Goal: Task Accomplishment & Management: Use online tool/utility

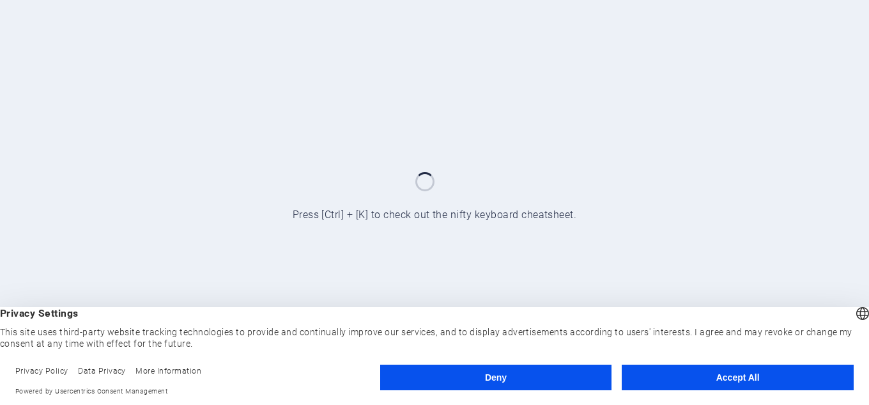
click at [718, 370] on button "Accept All" at bounding box center [738, 377] width 232 height 26
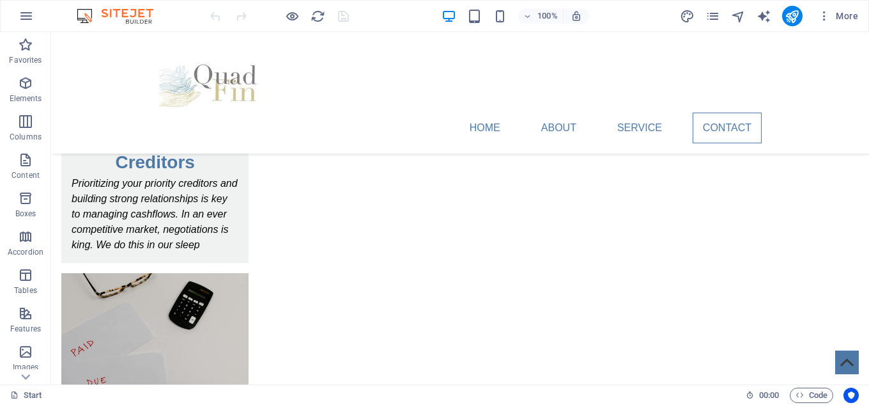
scroll to position [1724, 0]
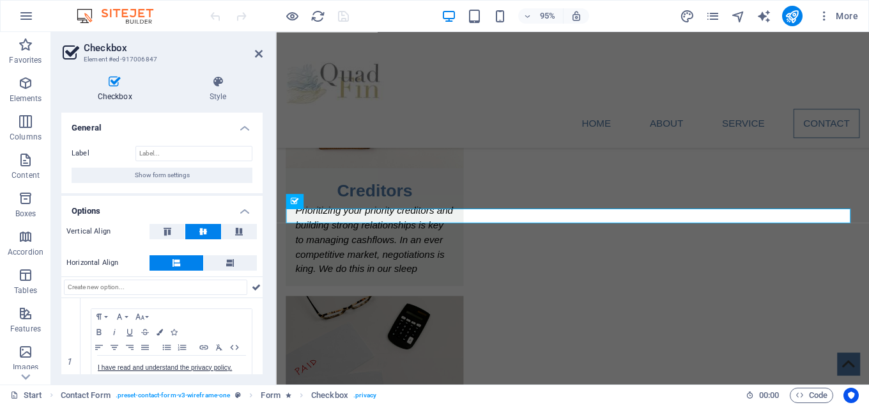
scroll to position [1732, 0]
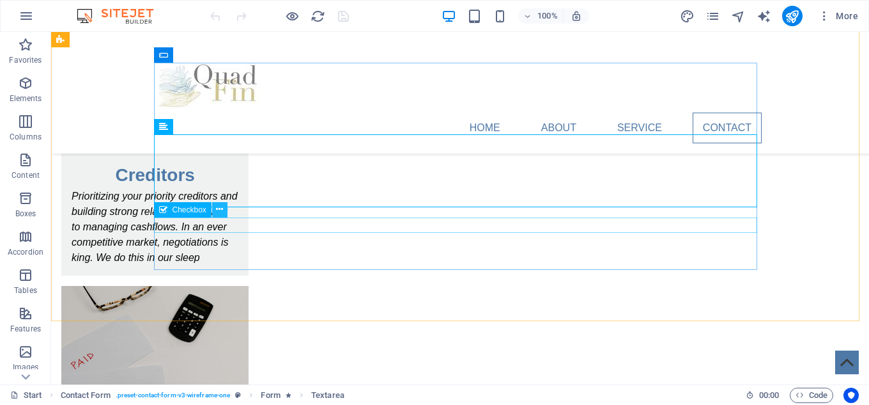
click at [222, 210] on icon at bounding box center [219, 209] width 7 height 13
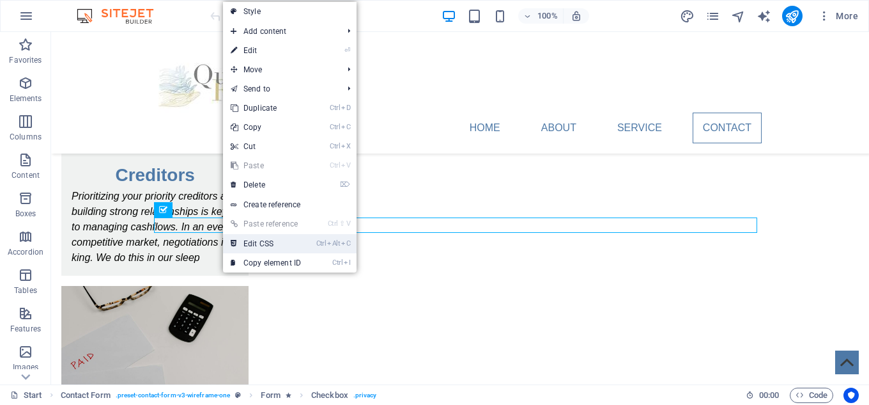
click at [258, 238] on link "Ctrl Alt C Edit CSS" at bounding box center [266, 243] width 86 height 19
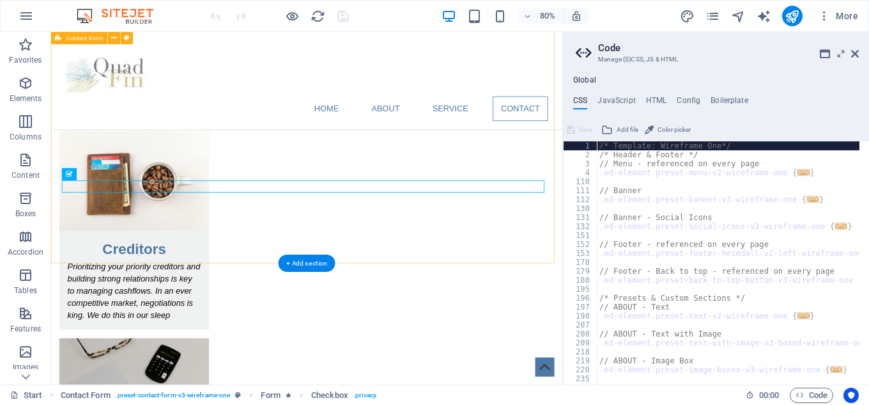
scroll to position [1783, 0]
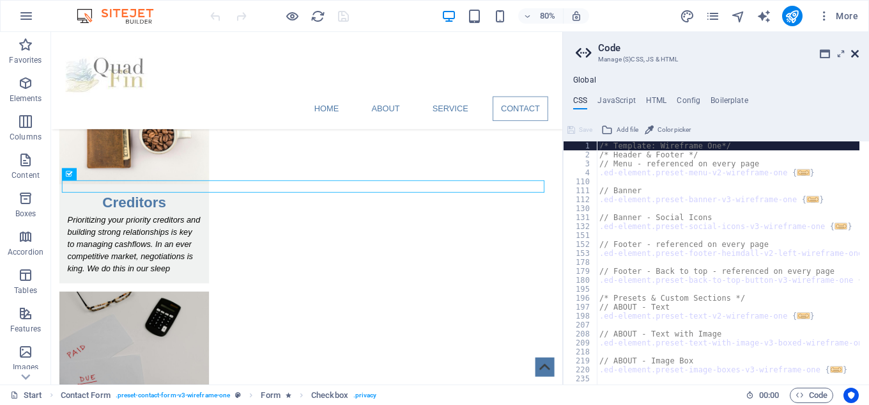
click at [856, 51] on icon at bounding box center [855, 54] width 8 height 10
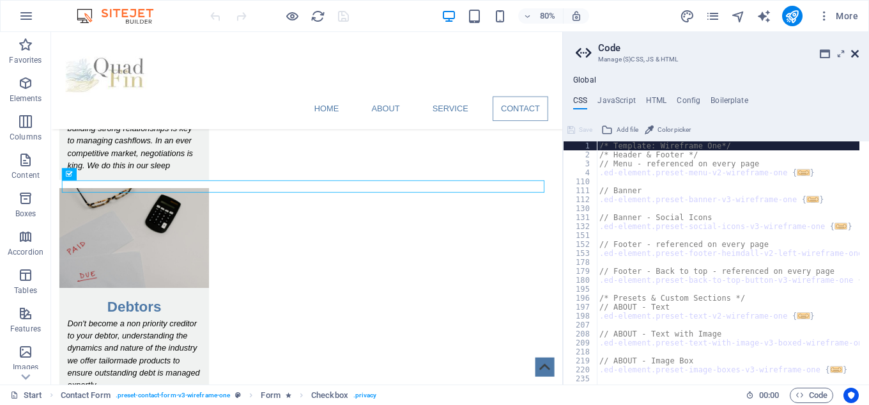
scroll to position [1724, 0]
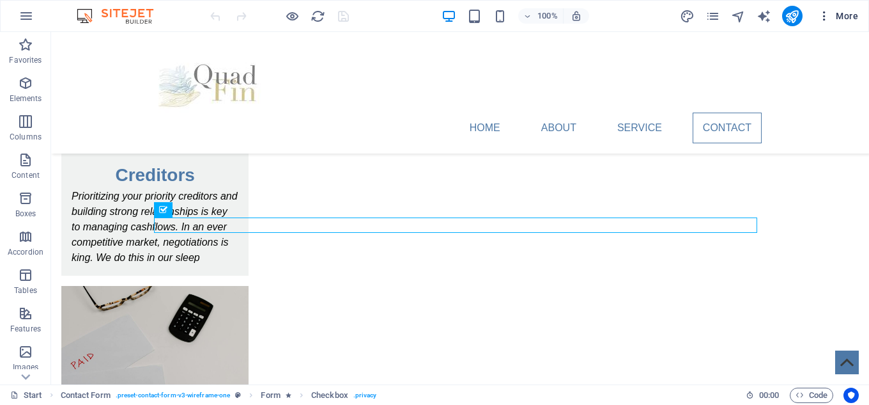
click at [826, 19] on icon "button" at bounding box center [824, 16] width 13 height 13
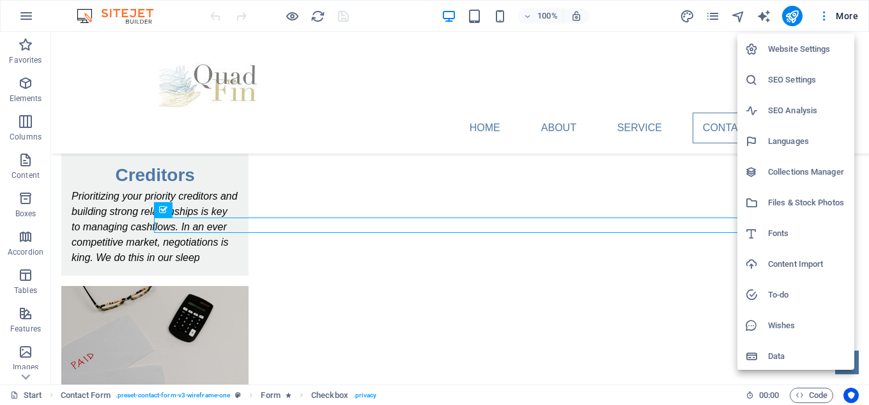
click at [824, 19] on div at bounding box center [434, 202] width 869 height 405
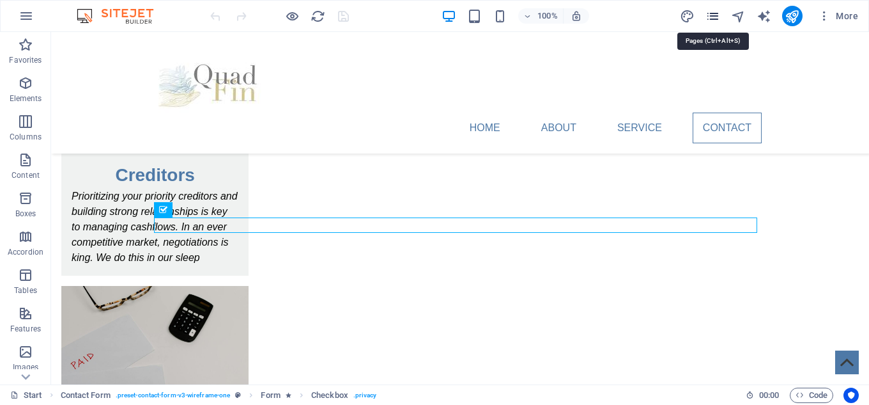
click at [718, 19] on icon "pages" at bounding box center [713, 16] width 15 height 15
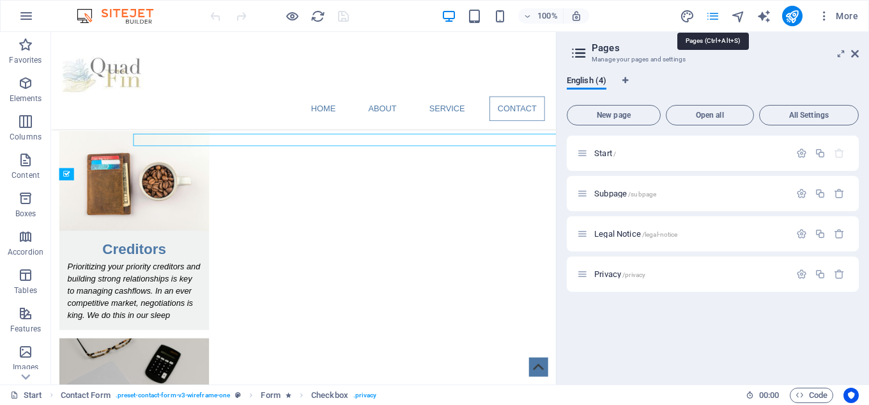
scroll to position [1782, 0]
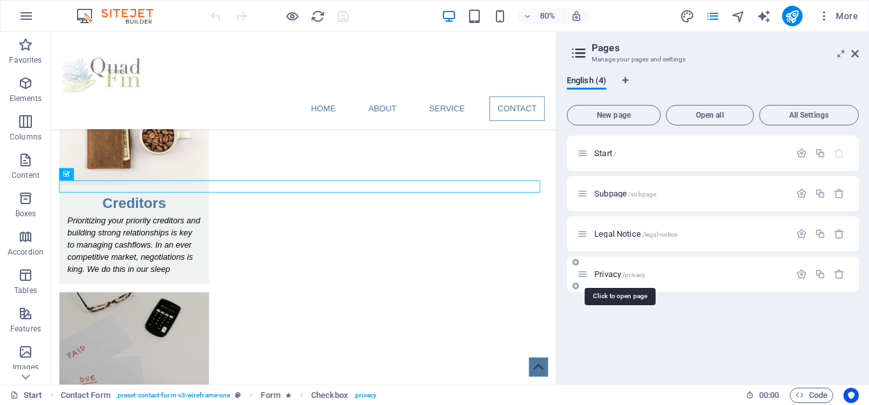
click at [615, 277] on span "Privacy /privacy" at bounding box center [619, 274] width 51 height 10
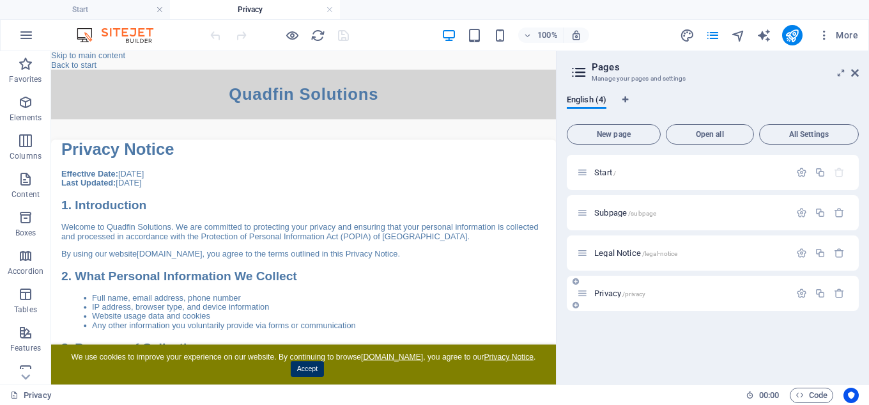
scroll to position [0, 0]
click at [618, 250] on span "Legal Notice /legal-notice" at bounding box center [635, 253] width 83 height 10
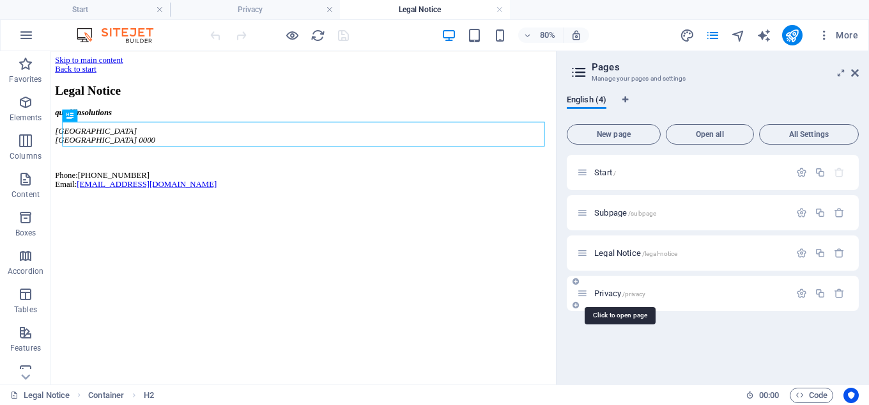
click at [611, 290] on span "Privacy /privacy" at bounding box center [619, 293] width 51 height 10
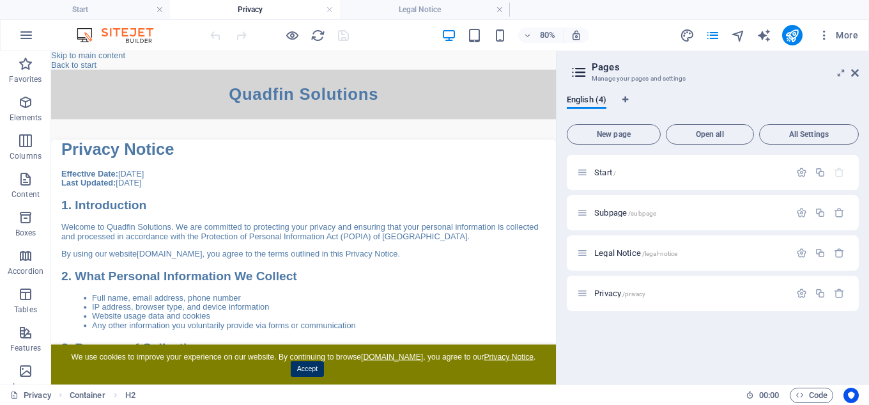
drag, startPoint x: 676, startPoint y: 197, endPoint x: 619, endPoint y: 184, distance: 58.3
click at [320, 34] on icon "reload" at bounding box center [318, 35] width 15 height 15
click at [435, 5] on h4 "Legal Notice" at bounding box center [425, 10] width 170 height 14
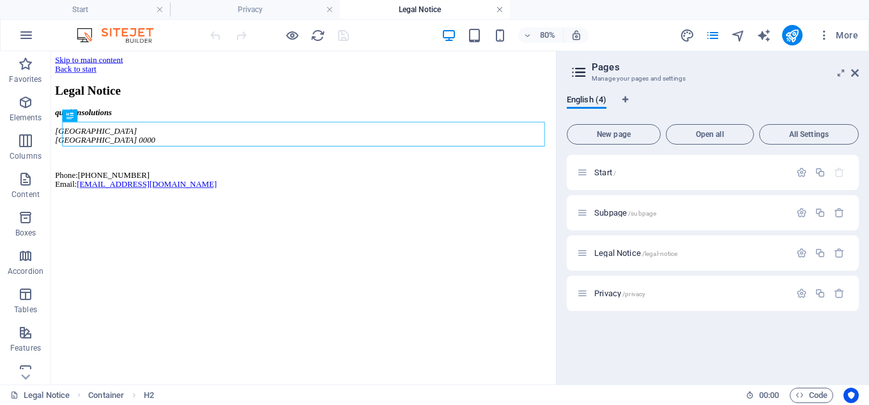
click at [498, 11] on link at bounding box center [500, 10] width 8 height 12
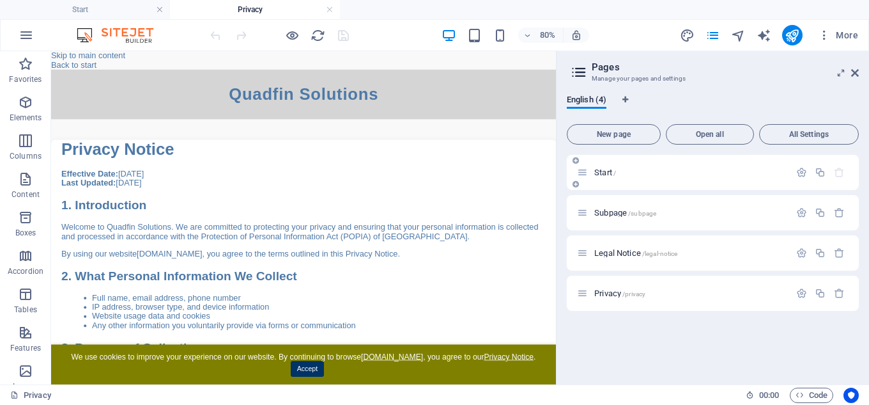
click at [623, 173] on p "Start /" at bounding box center [690, 172] width 192 height 8
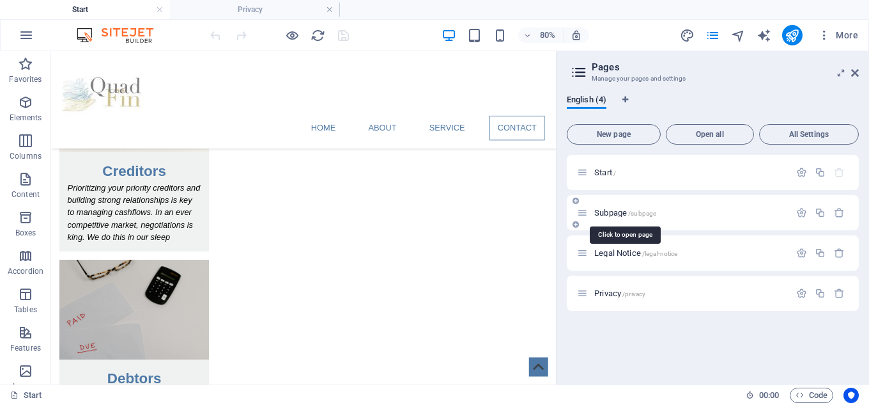
click at [619, 211] on span "Subpage /subpage" at bounding box center [625, 213] width 62 height 10
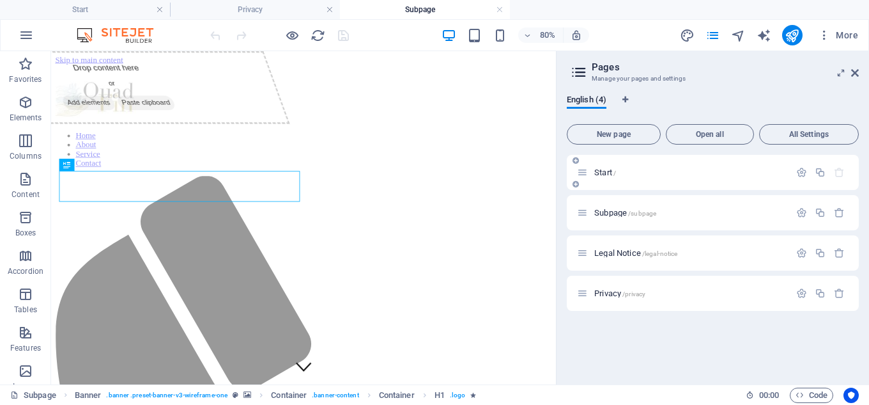
scroll to position [0, 0]
click at [607, 249] on span "Legal Notice /legal-notice" at bounding box center [635, 253] width 83 height 10
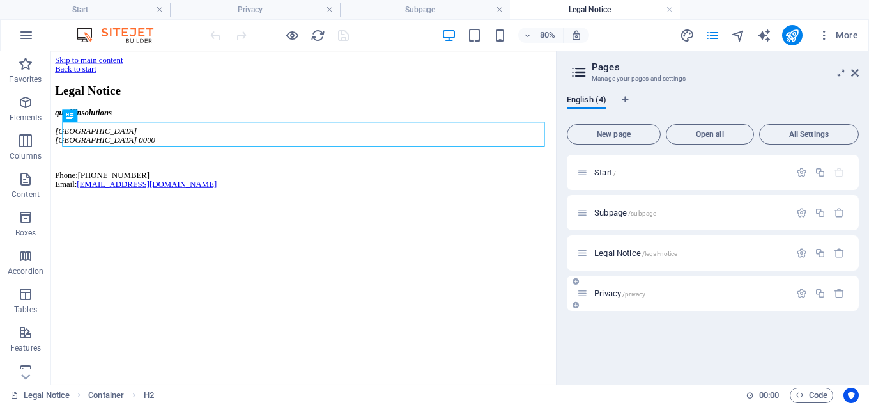
click at [603, 290] on span "Privacy /privacy" at bounding box center [619, 293] width 51 height 10
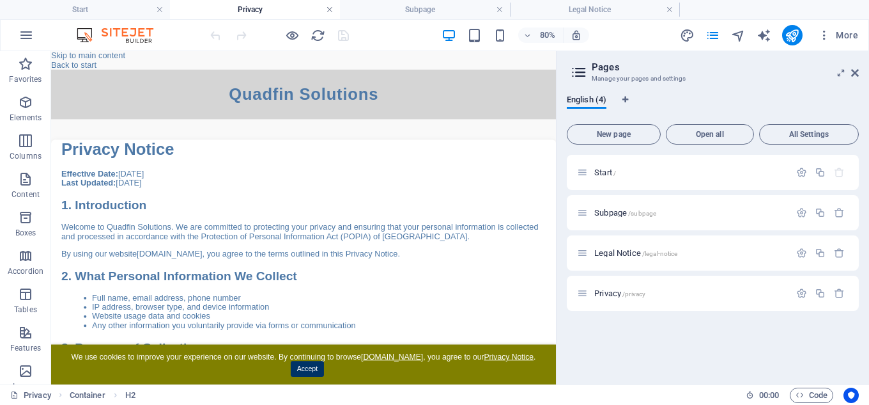
click at [328, 9] on link at bounding box center [330, 10] width 8 height 12
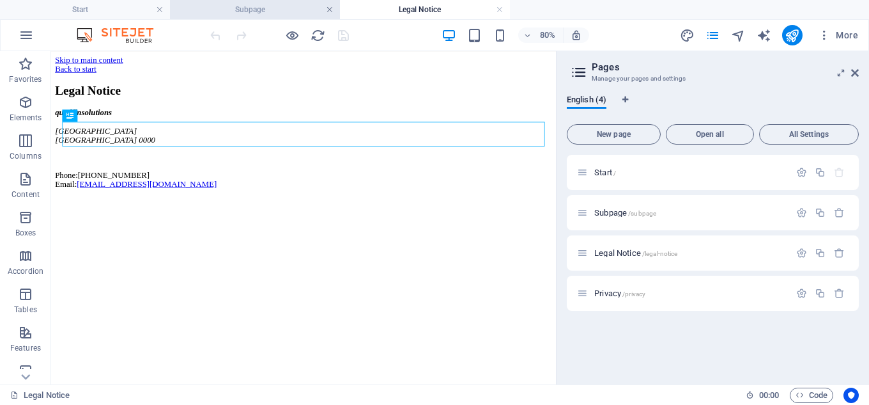
click at [328, 10] on link at bounding box center [330, 10] width 8 height 12
click at [330, 10] on link at bounding box center [330, 10] width 8 height 12
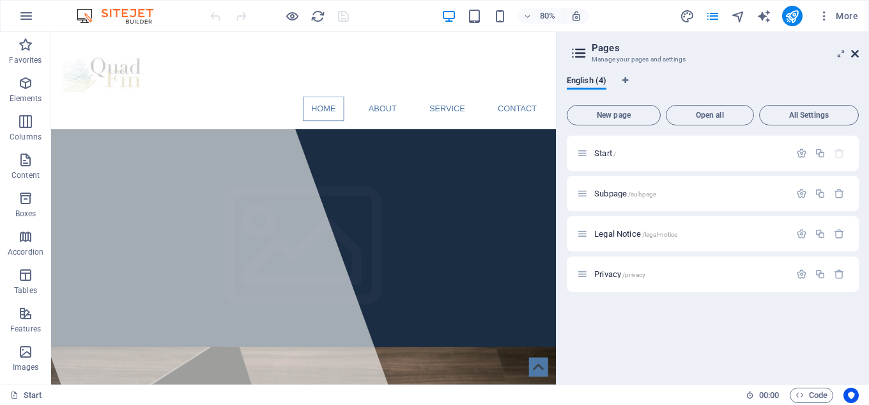
click at [855, 55] on icon at bounding box center [855, 54] width 8 height 10
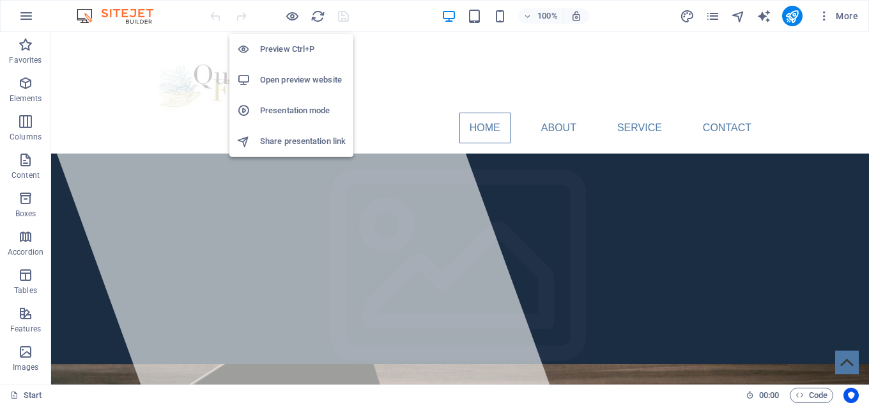
click at [289, 79] on h6 "Open preview website" at bounding box center [303, 79] width 86 height 15
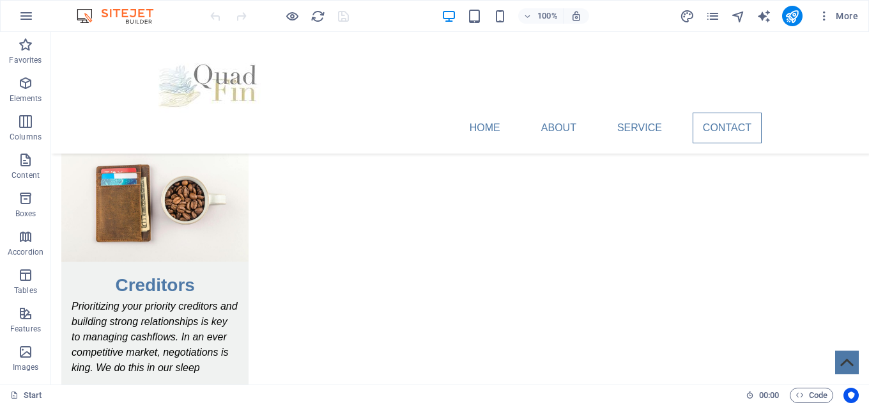
scroll to position [1681, 0]
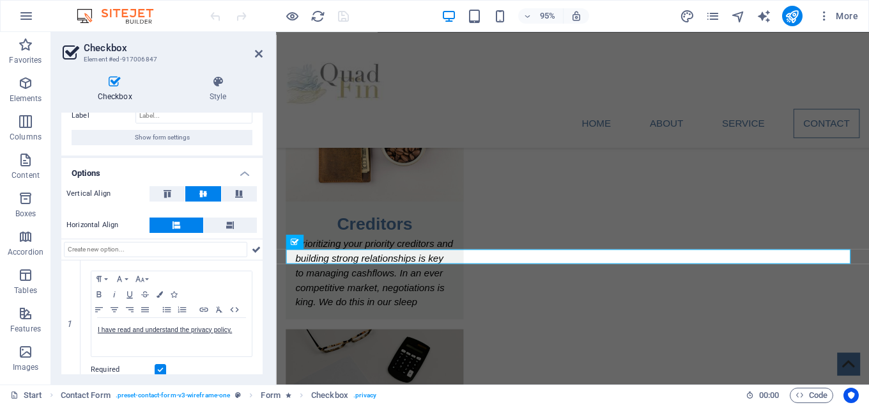
scroll to position [0, 0]
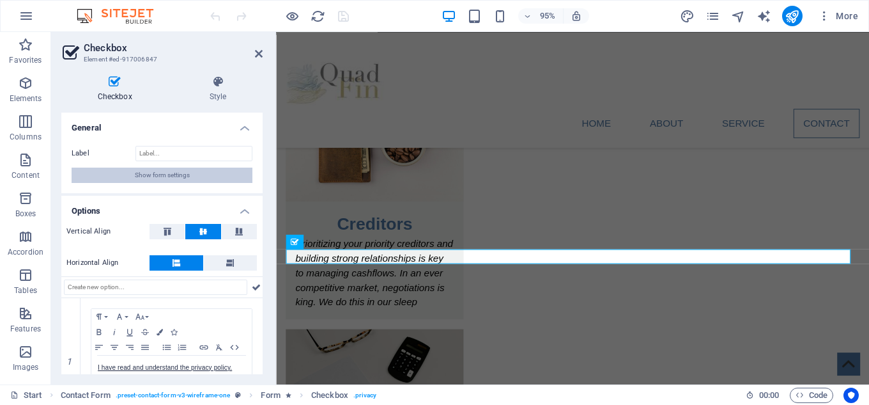
click at [200, 171] on button "Show form settings" at bounding box center [162, 174] width 181 height 15
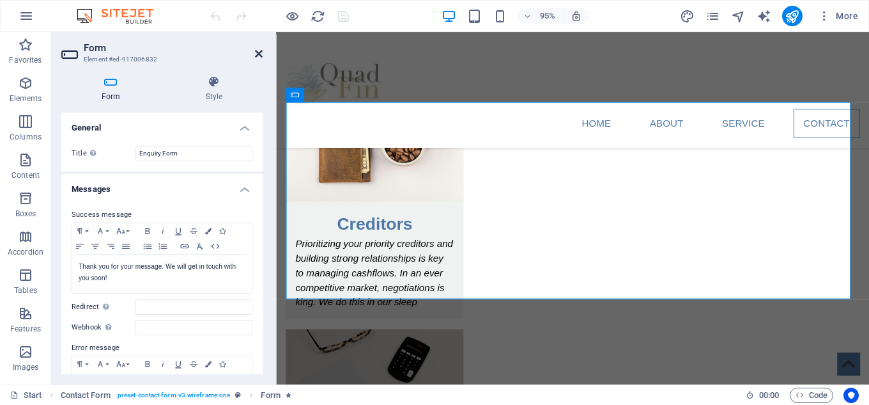
click at [257, 52] on icon at bounding box center [259, 54] width 8 height 10
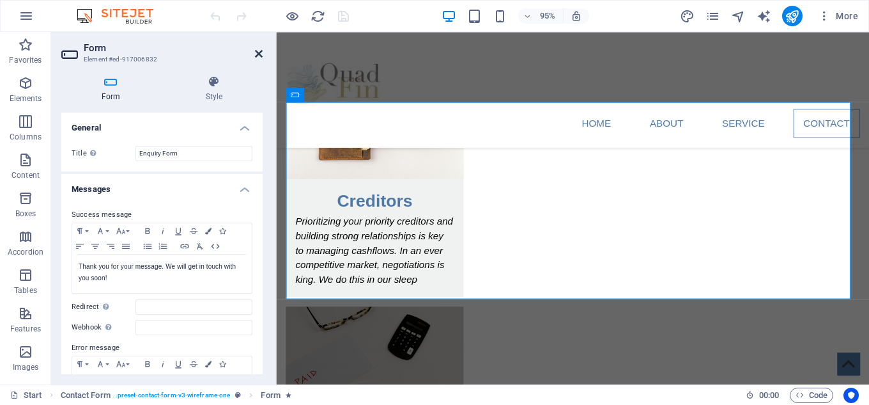
scroll to position [1681, 0]
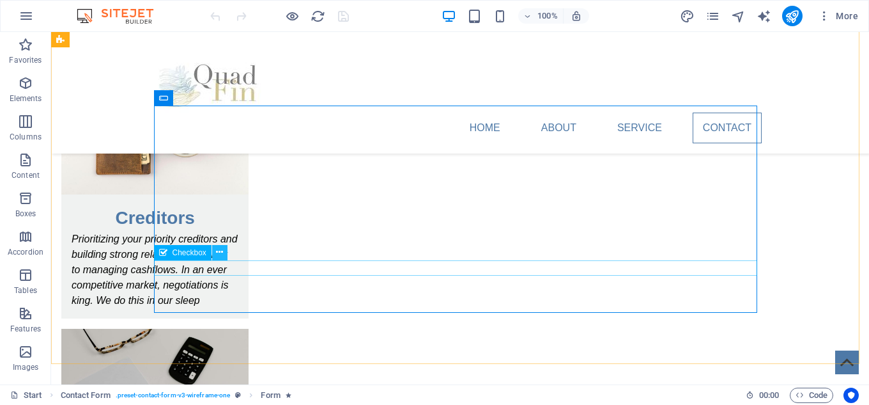
click at [219, 255] on icon at bounding box center [219, 251] width 7 height 13
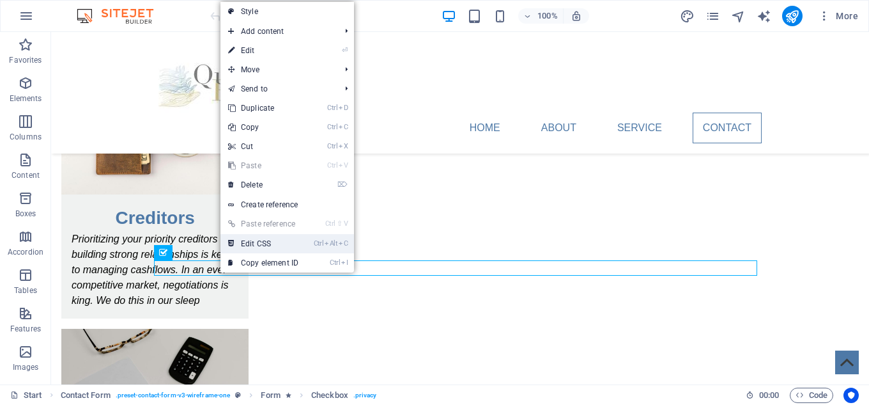
click at [259, 244] on link "Ctrl Alt C Edit CSS" at bounding box center [263, 243] width 86 height 19
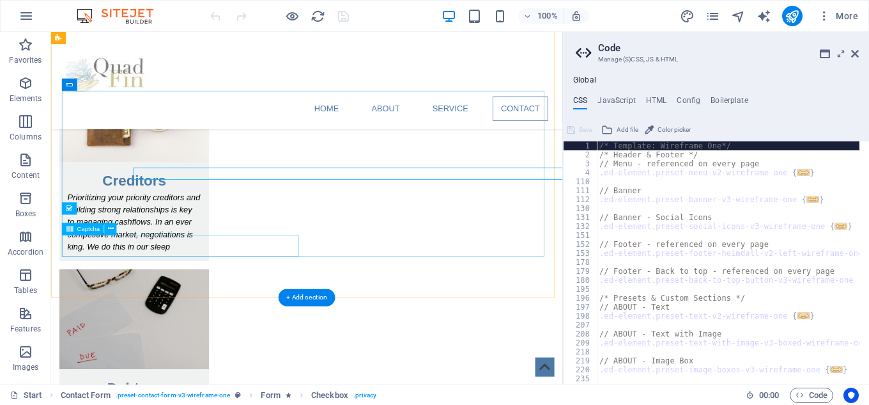
scroll to position [1740, 0]
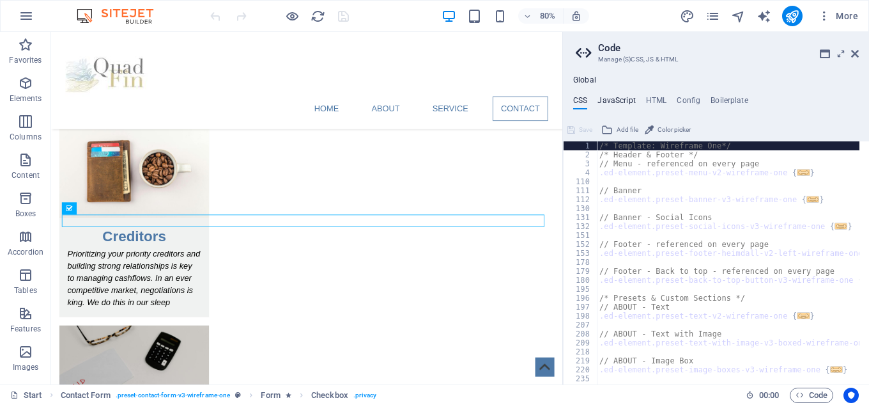
click at [617, 102] on h4 "JavaScript" at bounding box center [617, 103] width 38 height 14
type textarea "/* JS for preset "Menu V2" */"
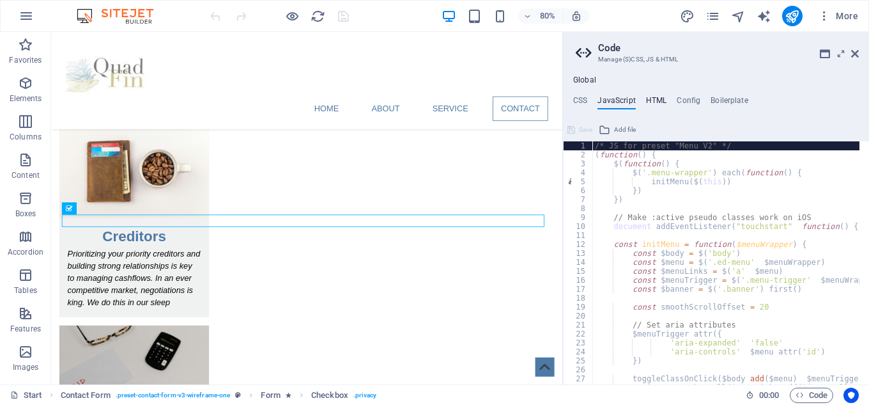
click at [654, 98] on h4 "HTML" at bounding box center [656, 103] width 21 height 14
type textarea "<a href="#main-content" class="wv-link-content button">Skip to main content</a>"
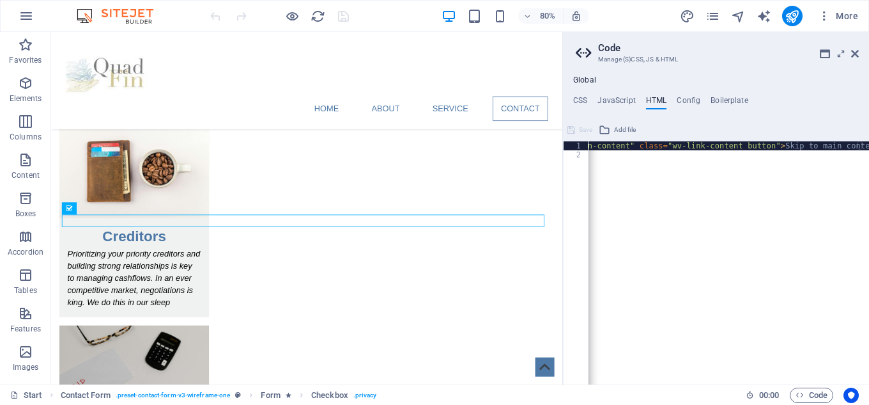
scroll to position [0, 0]
drag, startPoint x: 706, startPoint y: 381, endPoint x: 633, endPoint y: 382, distance: 72.9
click at [693, 98] on h4 "Config" at bounding box center [689, 103] width 24 height 14
type textarea "$color-background: #ffffff;"
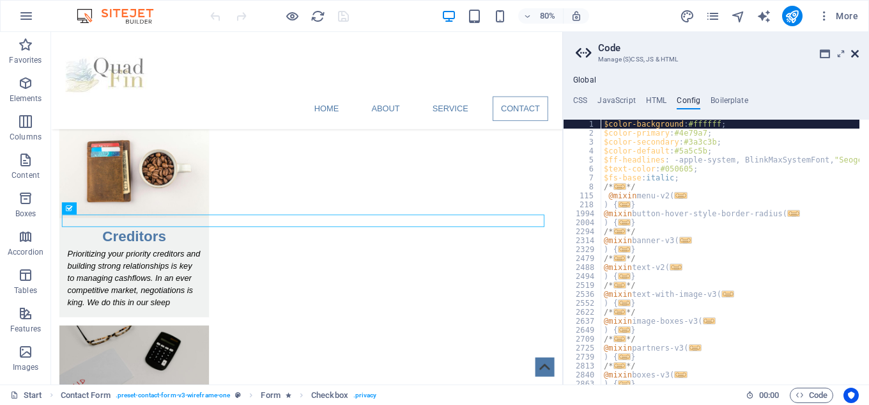
click at [854, 54] on icon at bounding box center [855, 54] width 8 height 10
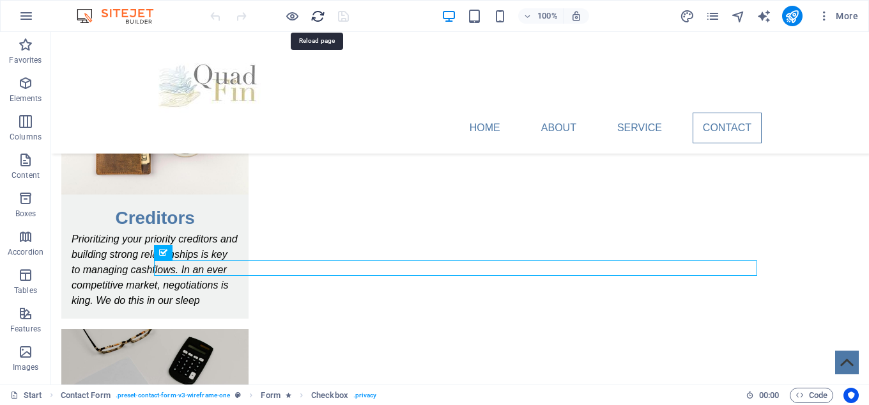
click at [320, 17] on icon "reload" at bounding box center [318, 16] width 15 height 15
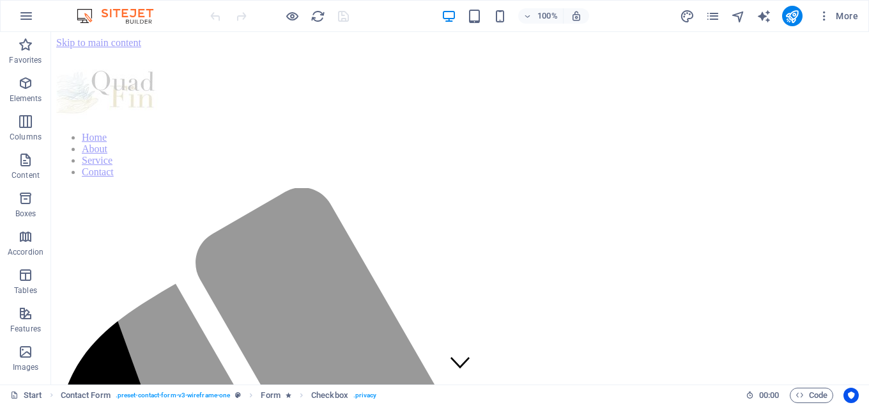
scroll to position [0, 0]
click at [711, 17] on icon "pages" at bounding box center [713, 16] width 15 height 15
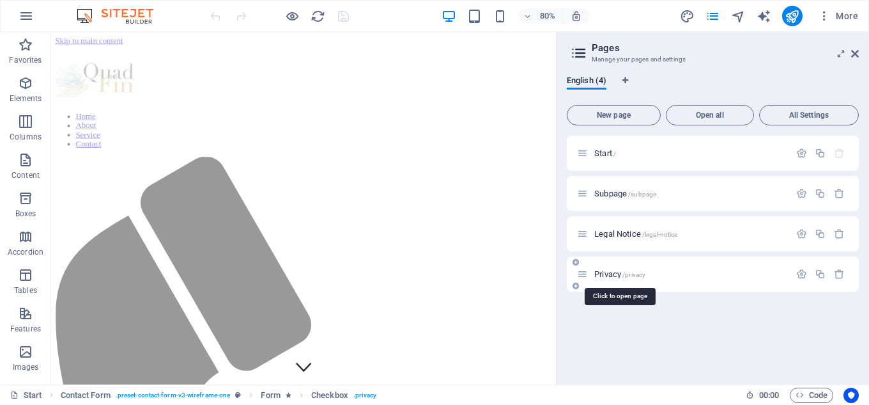
click at [622, 274] on span "Privacy /privacy" at bounding box center [619, 274] width 51 height 10
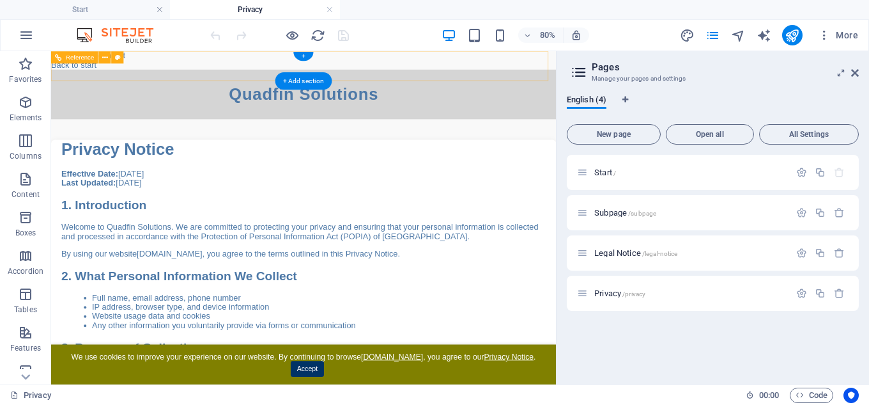
click at [84, 70] on div "Back to start" at bounding box center [366, 69] width 631 height 12
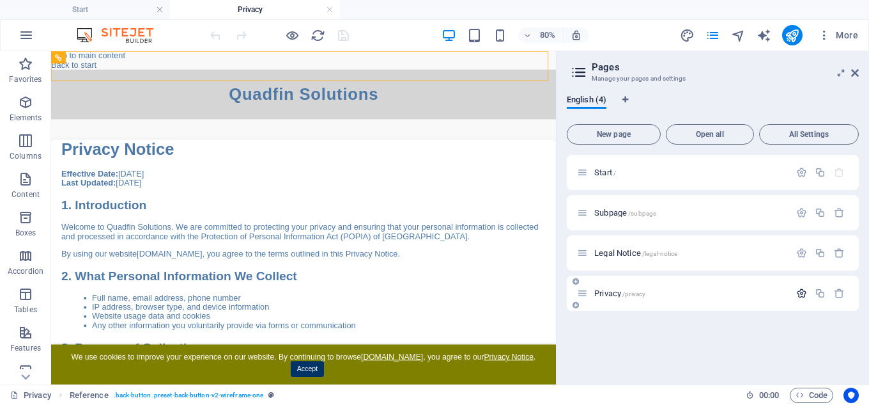
click at [800, 293] on icon "button" at bounding box center [801, 293] width 11 height 11
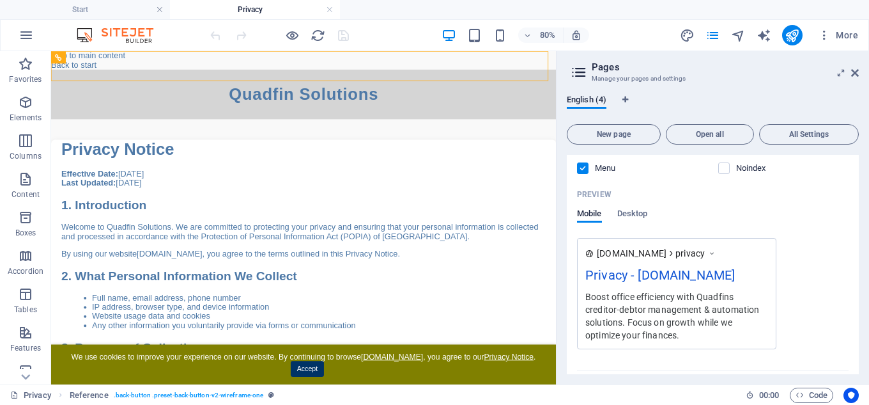
scroll to position [474, 0]
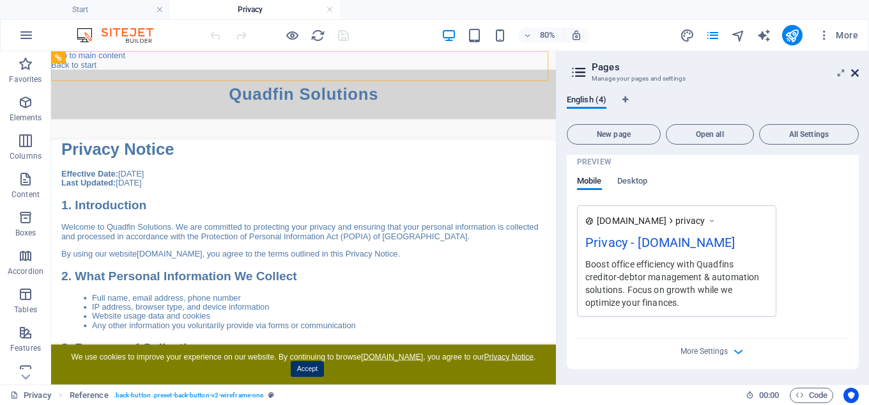
click at [854, 71] on icon at bounding box center [855, 73] width 8 height 10
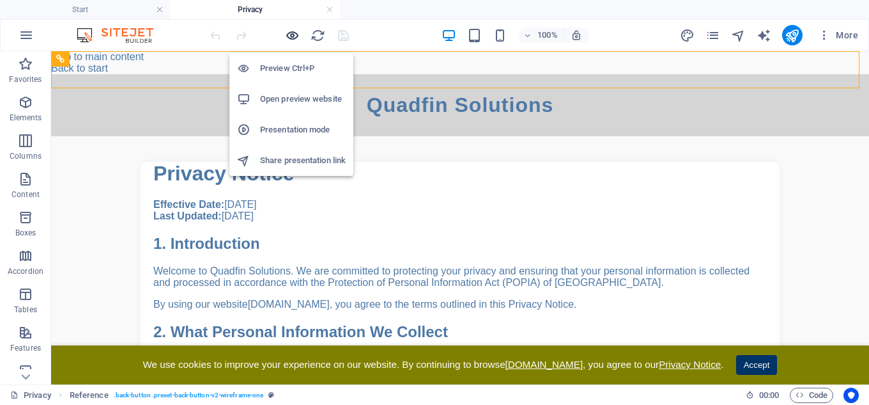
click at [295, 35] on icon "button" at bounding box center [292, 35] width 15 height 15
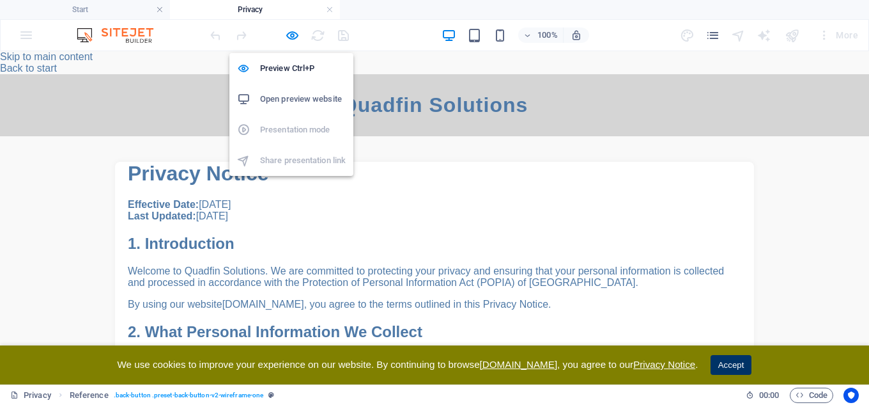
click at [277, 100] on h6 "Open preview website" at bounding box center [303, 98] width 86 height 15
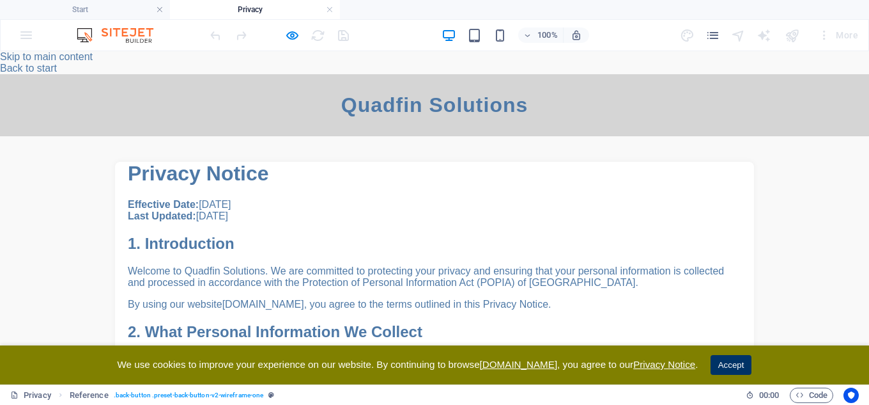
click at [369, 117] on h1 "Quadfin Solutions" at bounding box center [435, 105] width 844 height 24
click at [371, 117] on h1 "Quadfin Solutions" at bounding box center [435, 105] width 844 height 24
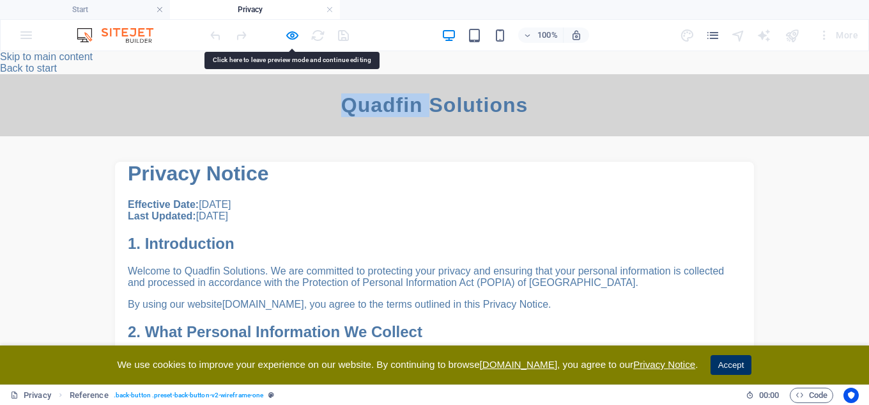
click at [373, 117] on h1 "Quadfin Solutions" at bounding box center [435, 105] width 844 height 24
click at [57, 66] on link "Back to start" at bounding box center [28, 68] width 57 height 11
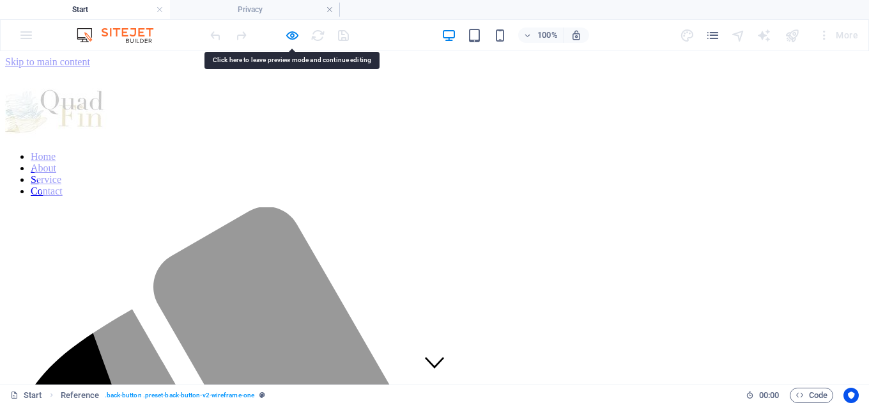
click at [367, 151] on ul "Home About Service Contact" at bounding box center [434, 174] width 859 height 46
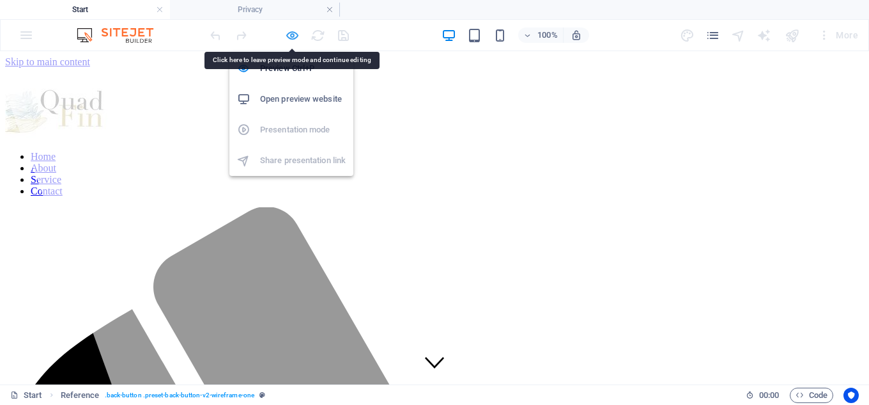
click at [291, 38] on icon "button" at bounding box center [292, 35] width 15 height 15
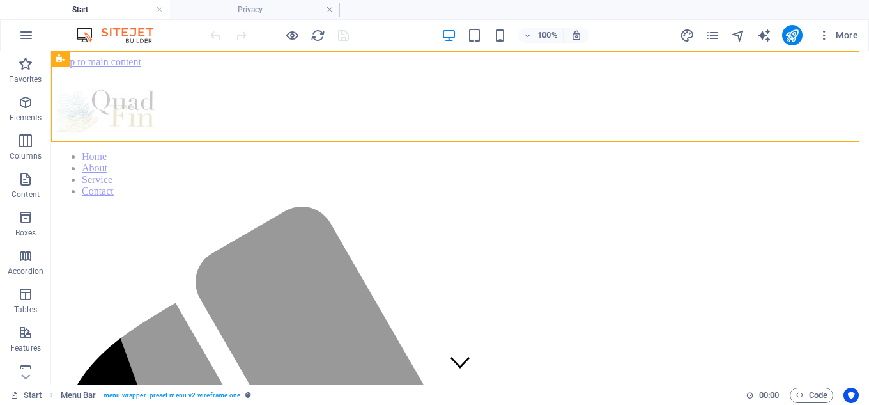
click at [341, 36] on div at bounding box center [279, 35] width 143 height 20
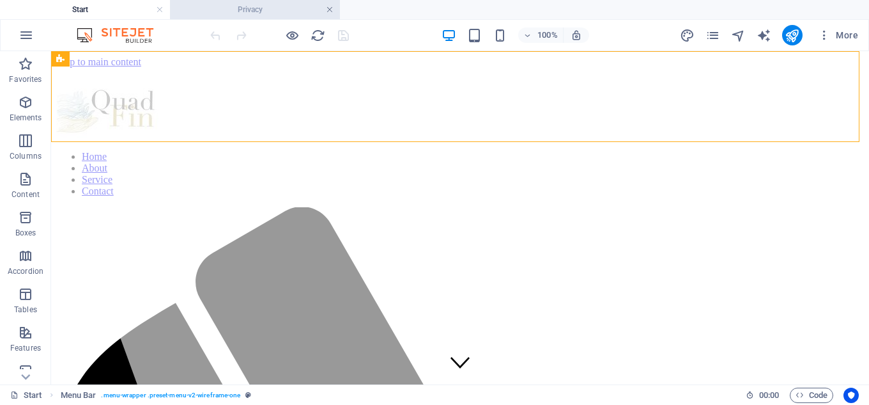
click at [328, 9] on link at bounding box center [330, 10] width 8 height 12
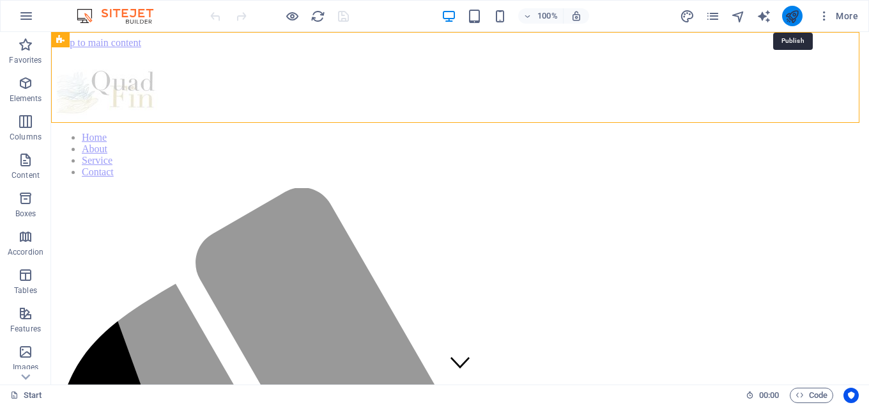
click at [790, 19] on icon "publish" at bounding box center [792, 16] width 15 height 15
